Goal: Obtain resource: Download file/media

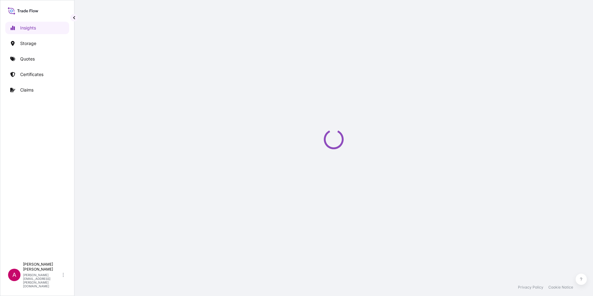
select select "2025"
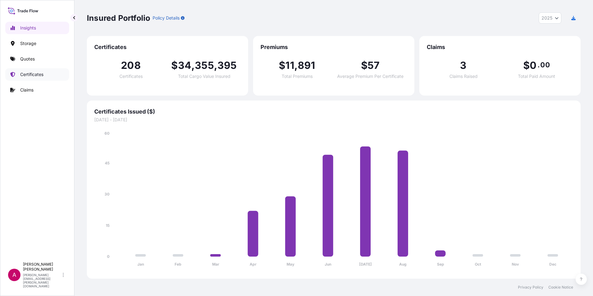
click at [37, 74] on p "Certificates" at bounding box center [31, 74] width 23 height 6
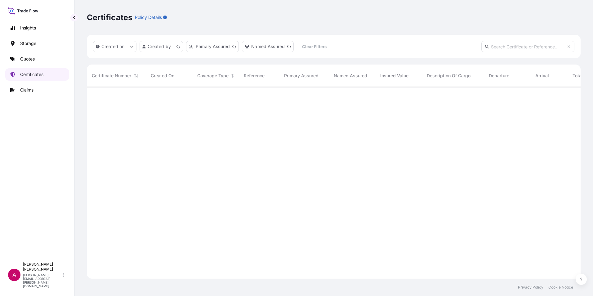
scroll to position [190, 489]
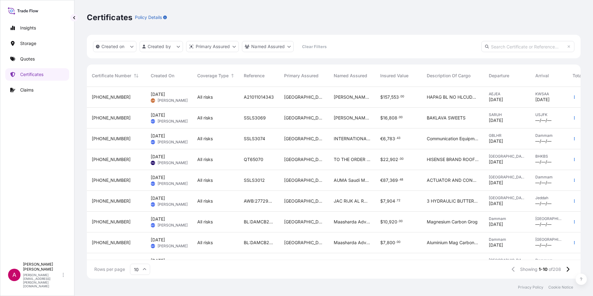
click at [489, 46] on icon at bounding box center [487, 47] width 4 height 4
click at [493, 46] on input "text" at bounding box center [527, 46] width 93 height 11
paste input "QT64020- 1"
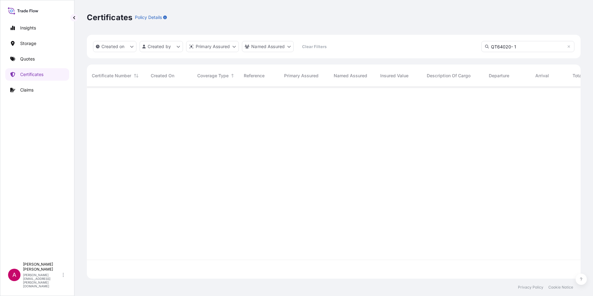
scroll to position [209, 489]
click at [523, 53] on div "Created on Created by Primary Assured Named Assured Clear Filters QT64020- 1" at bounding box center [334, 47] width 494 height 24
click at [521, 46] on input "QT64020- 1" at bounding box center [527, 46] width 93 height 11
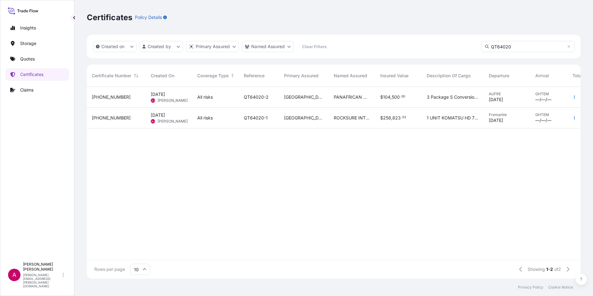
type input "QT64020"
click at [105, 118] on span "[PHONE_NUMBER]" at bounding box center [111, 118] width 39 height 6
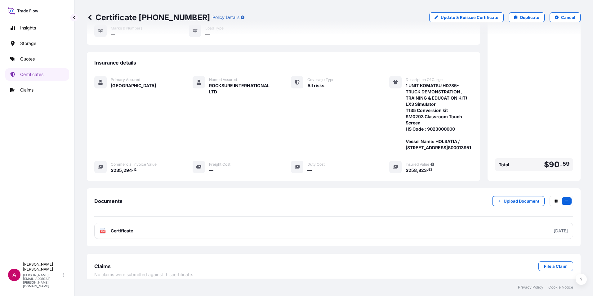
scroll to position [98, 0]
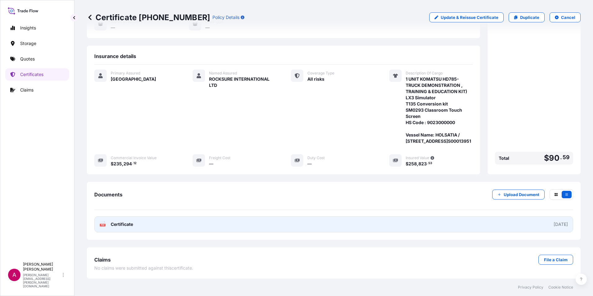
click at [123, 224] on span "Certificate" at bounding box center [122, 224] width 22 height 6
click at [118, 225] on span "Certificate" at bounding box center [122, 224] width 22 height 6
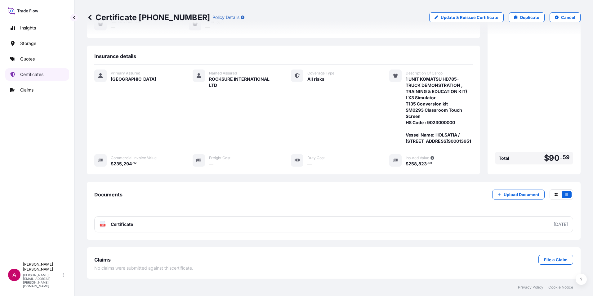
click at [35, 74] on p "Certificates" at bounding box center [31, 74] width 23 height 6
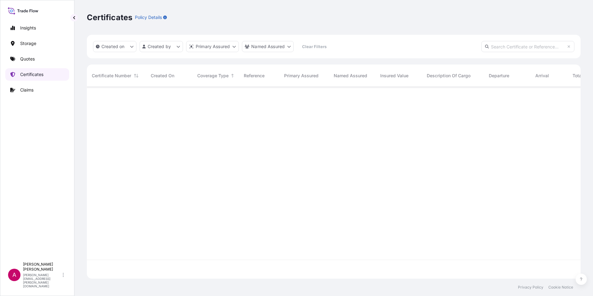
scroll to position [190, 489]
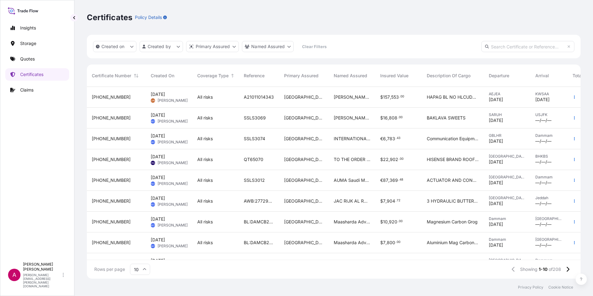
click at [495, 44] on input "text" at bounding box center [527, 46] width 93 height 11
click at [495, 46] on input "text" at bounding box center [527, 46] width 93 height 11
paste input "QT64020- 1"
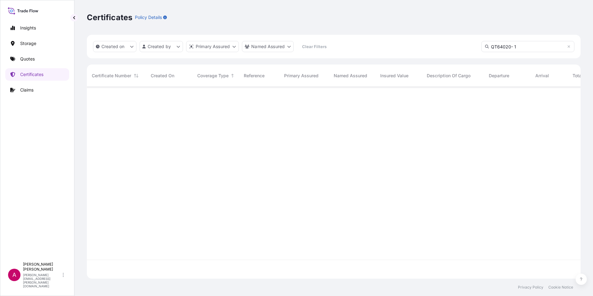
click at [529, 47] on input "QT64020- 1" at bounding box center [527, 46] width 93 height 11
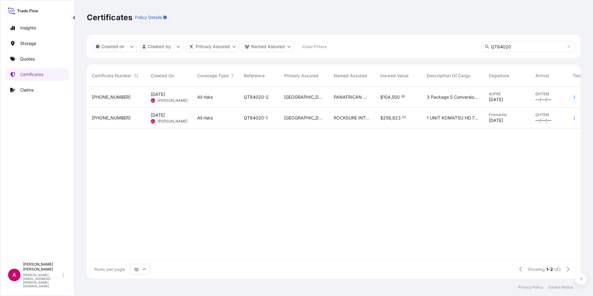
type input "QT64020"
click at [112, 97] on span "[PHONE_NUMBER]" at bounding box center [111, 97] width 39 height 6
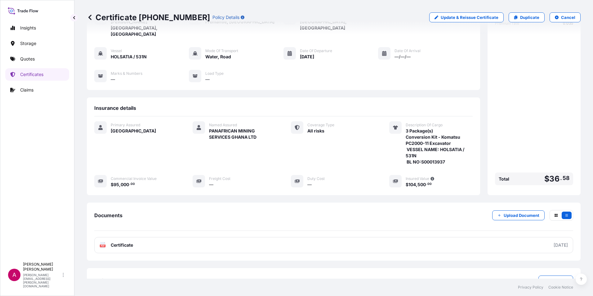
scroll to position [55, 0]
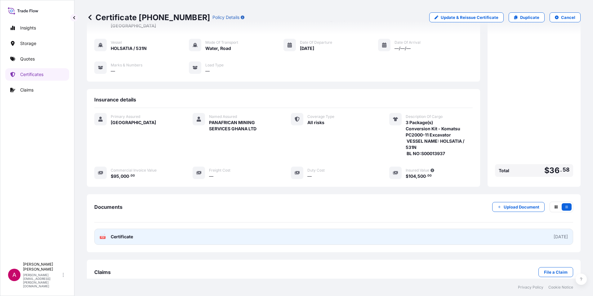
click at [123, 234] on span "Certificate" at bounding box center [122, 237] width 22 height 6
